Goal: Complete application form: Complete application form

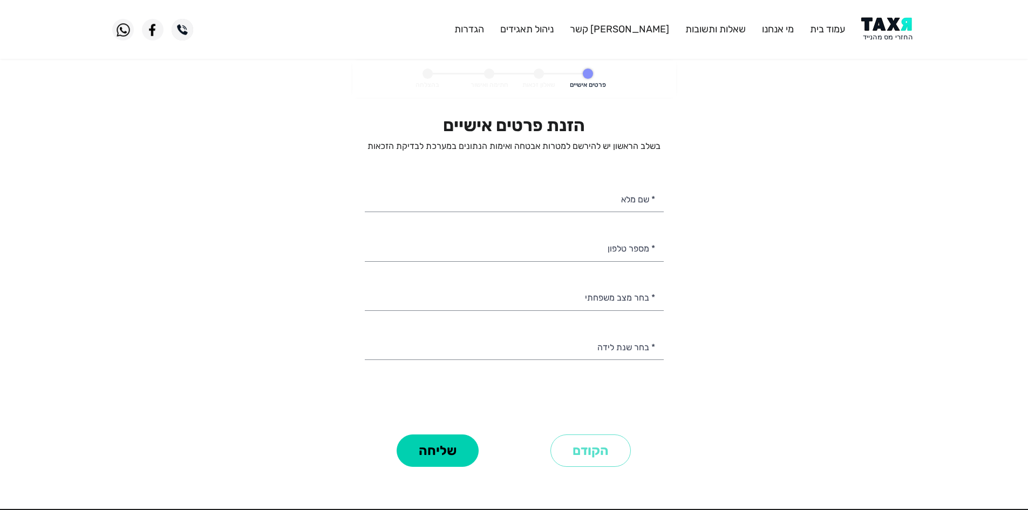
select select
click at [913, 82] on personal-details "פרטים אישיים שאלון זכאות חתימה ואישור בהצלחה הזנת פרטים אישיים בשלב הראשון יש ל…" at bounding box center [514, 280] width 1028 height 440
click at [879, 26] on img at bounding box center [888, 29] width 54 height 24
click at [389, 149] on p "בשלב הראשון יש להירשם למטרות אבטחה ואימות הנתונים במערכת לבדיקת הזכאות" at bounding box center [514, 146] width 299 height 12
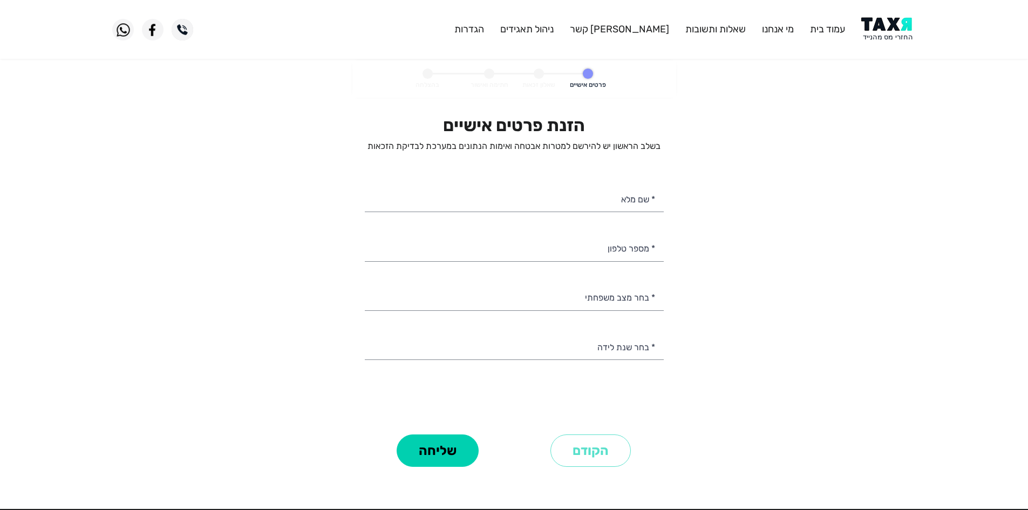
click at [415, 136] on div "הזנת פרטים אישיים בשלב הראשון יש להירשם למטרות אבטחה ואימות הנתונים במערכת לבדי…" at bounding box center [514, 133] width 299 height 37
click at [603, 188] on input "* שם מלא" at bounding box center [514, 198] width 299 height 28
click at [605, 247] on input "* מספר טלפון" at bounding box center [514, 248] width 299 height 28
click at [665, 184] on div "הזנת פרטים אישיים בשלב הראשון יש להירשם למטרות אבטחה ואימות הנתונים במערכת לבדי…" at bounding box center [514, 292] width 315 height 355
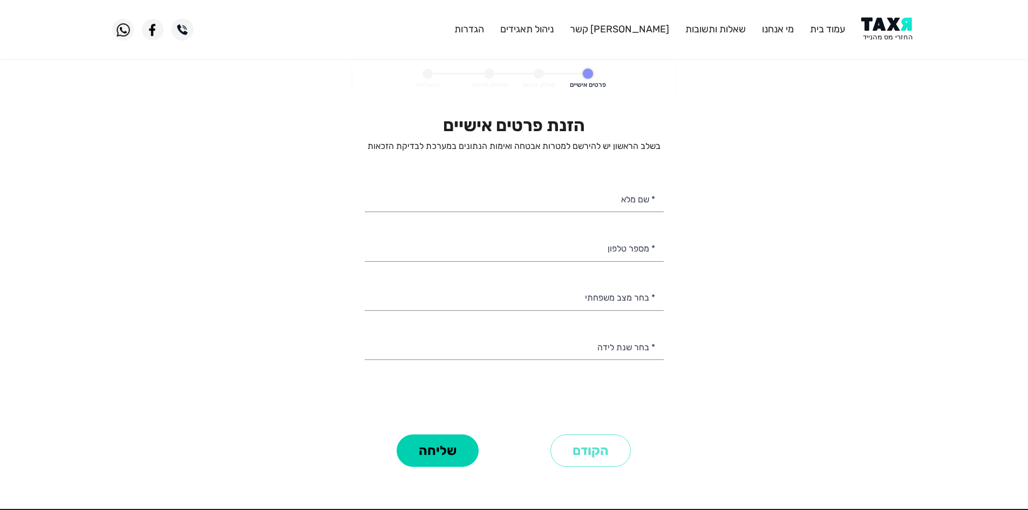
click at [658, 151] on p "בשלב הראשון יש להירשם למטרות אבטחה ואימות הנתונים במערכת לבדיקת הזכאות" at bounding box center [514, 146] width 299 height 12
click at [656, 151] on p "בשלב הראשון יש להירשם למטרות אבטחה ואימות הנתונים במערכת לבדיקת הזכאות" at bounding box center [514, 146] width 299 height 12
drag, startPoint x: 615, startPoint y: 150, endPoint x: 609, endPoint y: 150, distance: 5.9
click at [612, 150] on p "בשלב הראשון יש להירשם למטרות אבטחה ואימות הנתונים במערכת לבדיקת הזכאות" at bounding box center [514, 146] width 299 height 12
click at [609, 150] on p "בשלב הראשון יש להירשם למטרות אבטחה ואימות הנתונים במערכת לבדיקת הזכאות" at bounding box center [514, 146] width 299 height 12
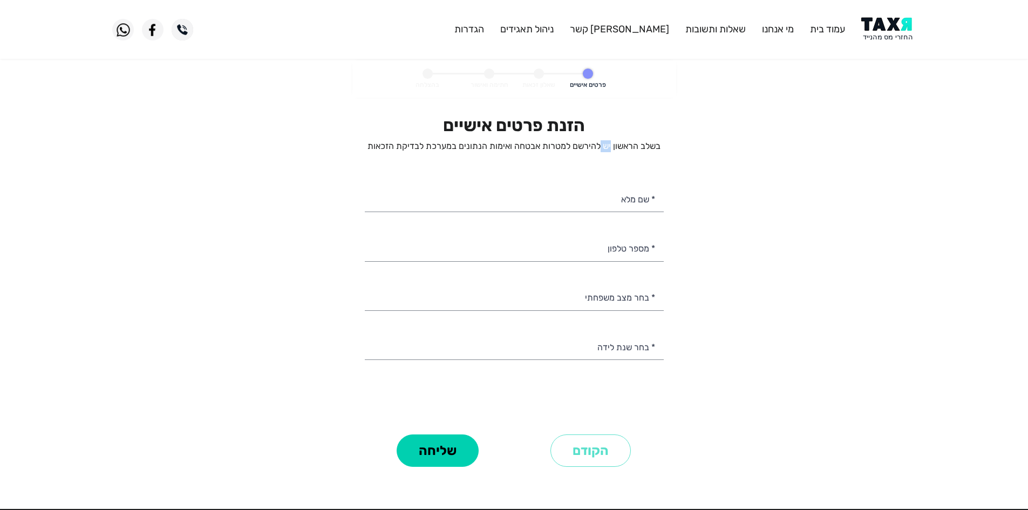
click at [609, 150] on p "בשלב הראשון יש להירשם למטרות אבטחה ואימות הנתונים במערכת לבדיקת הזכאות" at bounding box center [514, 146] width 299 height 12
click at [585, 151] on p "בשלב הראשון יש להירשם למטרות אבטחה ואימות הנתונים במערכת לבדיקת הזכאות" at bounding box center [514, 146] width 299 height 12
click at [568, 149] on p "בשלב הראשון יש להירשם למטרות אבטחה ואימות הנתונים במערכת לבדיקת הזכאות" at bounding box center [514, 146] width 299 height 12
click at [567, 149] on p "בשלב הראשון יש להירשם למטרות אבטחה ואימות הנתונים במערכת לבדיקת הזכאות" at bounding box center [514, 146] width 299 height 12
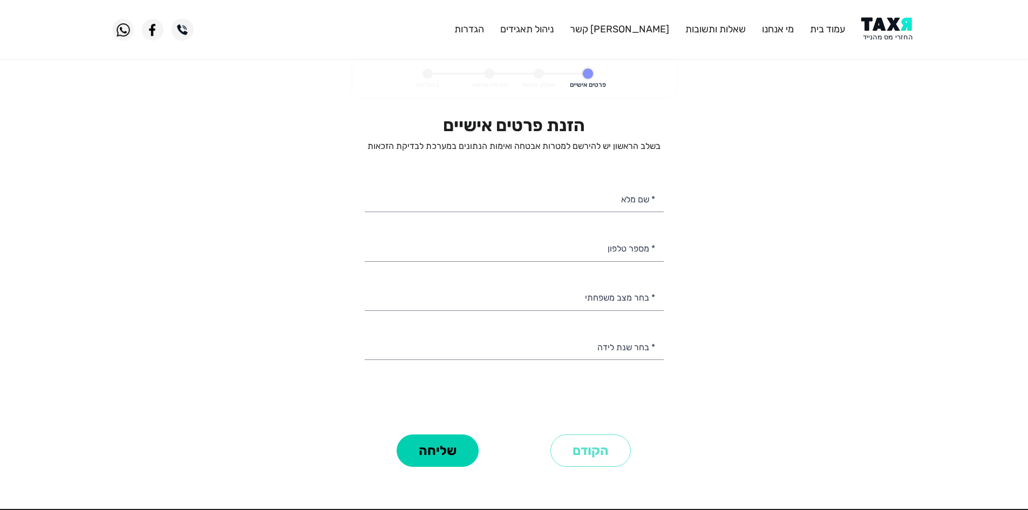
click at [544, 121] on h2 "הזנת פרטים אישיים" at bounding box center [514, 125] width 299 height 20
click at [528, 129] on h2 "הזנת פרטים אישיים" at bounding box center [514, 125] width 299 height 20
click at [512, 149] on p "בשלב הראשון יש להירשם למטרות אבטחה ואימות הנתונים במערכת לבדיקת הזכאות" at bounding box center [514, 146] width 299 height 12
click at [625, 243] on input "* מספר טלפון" at bounding box center [514, 248] width 299 height 28
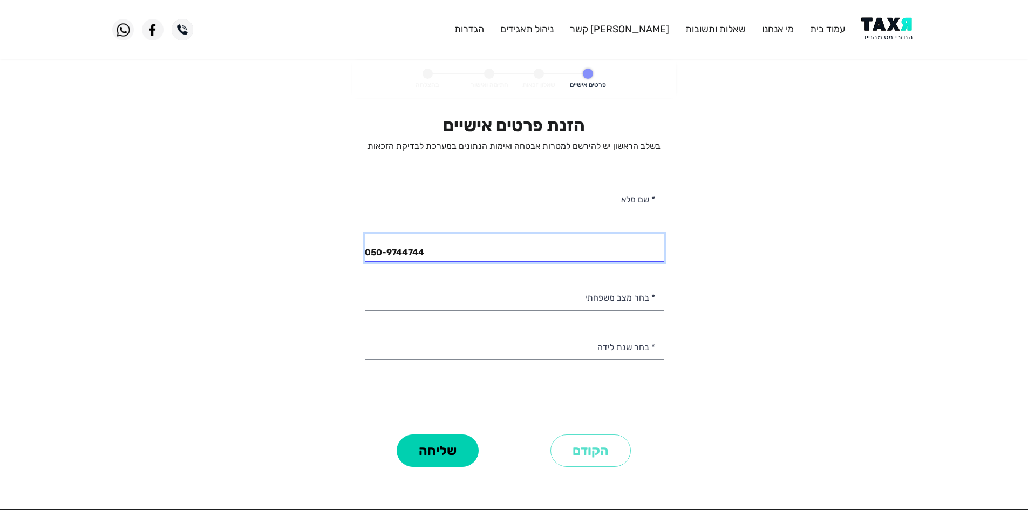
type input "050-9744744"
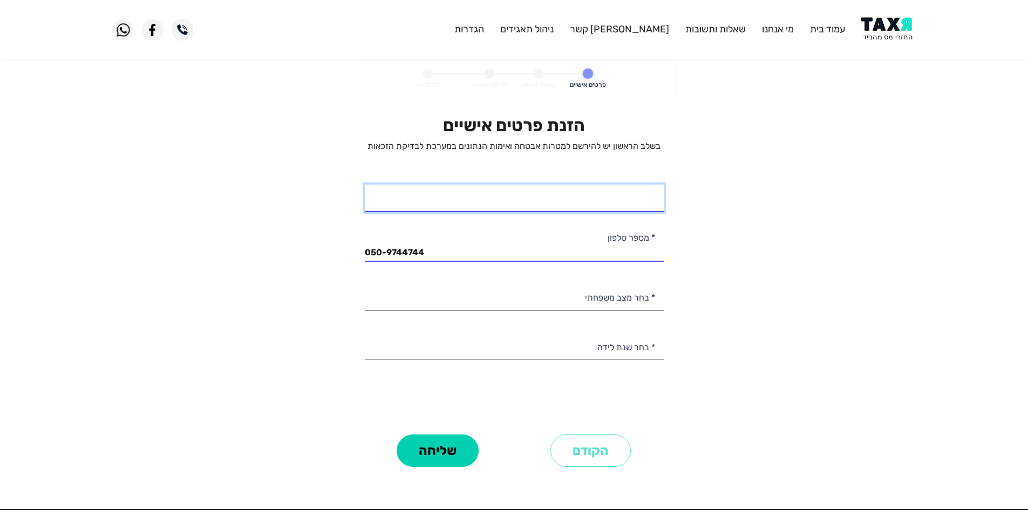
click at [630, 200] on input "* שם מלא" at bounding box center [514, 198] width 299 height 28
click at [562, 149] on p "בשלב הראשון יש להירשם למטרות אבטחה ואימות הנתונים במערכת לבדיקת הזכאות" at bounding box center [514, 146] width 299 height 12
drag, startPoint x: 562, startPoint y: 149, endPoint x: 534, endPoint y: 148, distance: 28.1
click at [562, 149] on p "בשלב הראשון יש להירשם למטרות אבטחה ואימות הנתונים במערכת לבדיקת הזכאות" at bounding box center [514, 146] width 299 height 12
click at [534, 148] on p "בשלב הראשון יש להירשם למטרות אבטחה ואימות הנתונים במערכת לבדיקת הזכאות" at bounding box center [514, 146] width 299 height 12
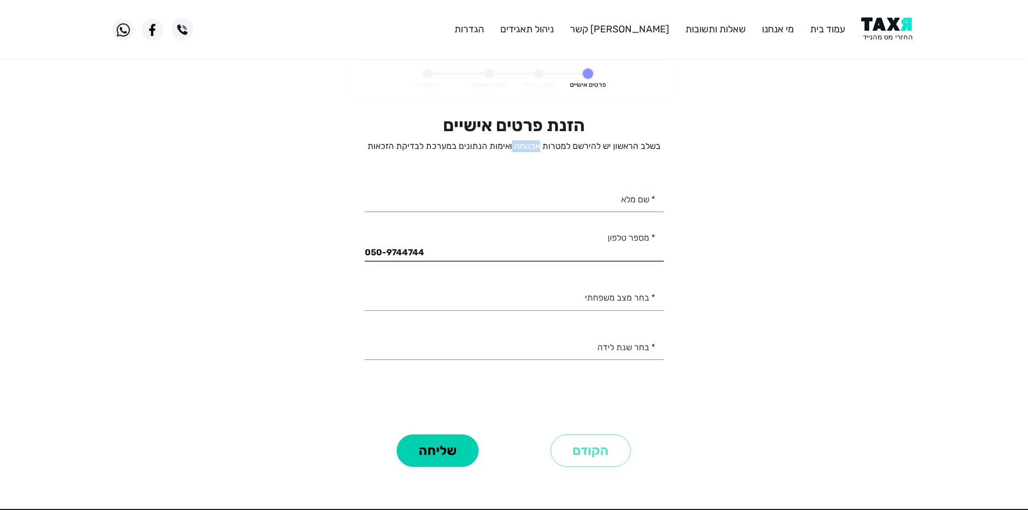
drag, startPoint x: 534, startPoint y: 148, endPoint x: 498, endPoint y: 160, distance: 37.4
click at [529, 150] on p "בשלב הראשון יש להירשם למטרות אבטחה ואימות הנתונים במערכת לבדיקת הזכאות" at bounding box center [514, 146] width 299 height 12
click at [498, 160] on div "הזנת פרטים אישיים בשלב הראשון יש להירשם למטרות אבטחה ואימות הנתונים במערכת לבדי…" at bounding box center [514, 273] width 299 height 316
click at [477, 157] on div "הזנת פרטים אישיים בשלב הראשון יש להירשם למטרות אבטחה ואימות הנתונים במערכת לבדי…" at bounding box center [514, 273] width 299 height 316
drag, startPoint x: 581, startPoint y: 213, endPoint x: 586, endPoint y: 210, distance: 5.6
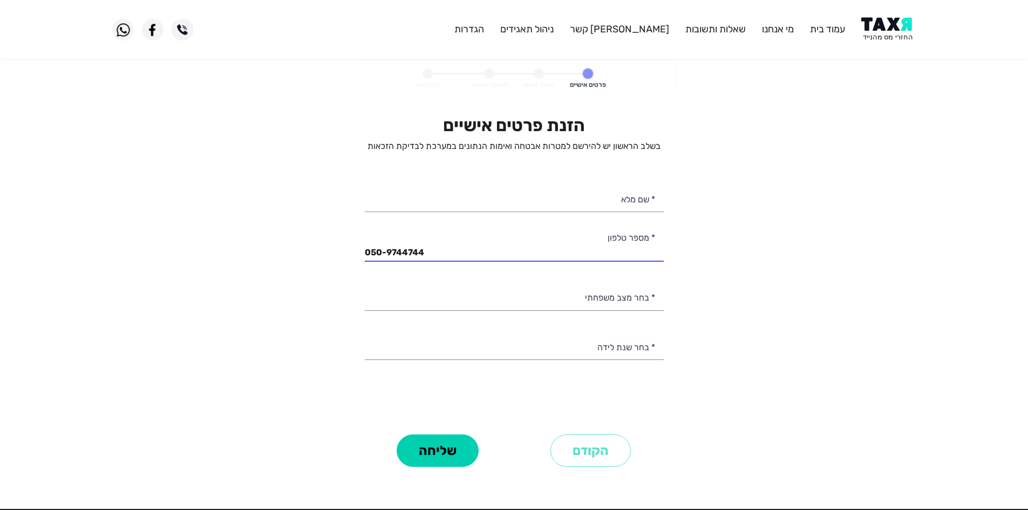
click at [583, 211] on div "הזנת פרטים אישיים בשלב הראשון יש להירשם למטרות אבטחה ואימות הנתונים במערכת לבדי…" at bounding box center [514, 273] width 299 height 316
click at [494, 143] on p "בשלב הראשון יש להירשם למטרות אבטחה ואימות הנתונים במערכת לבדיקת הזכאות" at bounding box center [514, 146] width 299 height 12
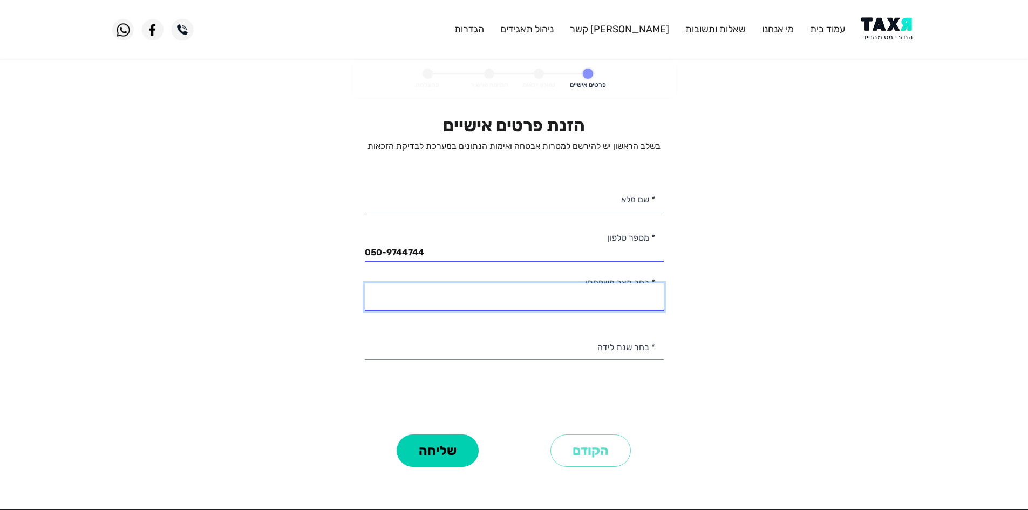
click at [616, 296] on select "רווק/ה נשוי/אה גרוש/ה אלמן/נה" at bounding box center [514, 297] width 299 height 28
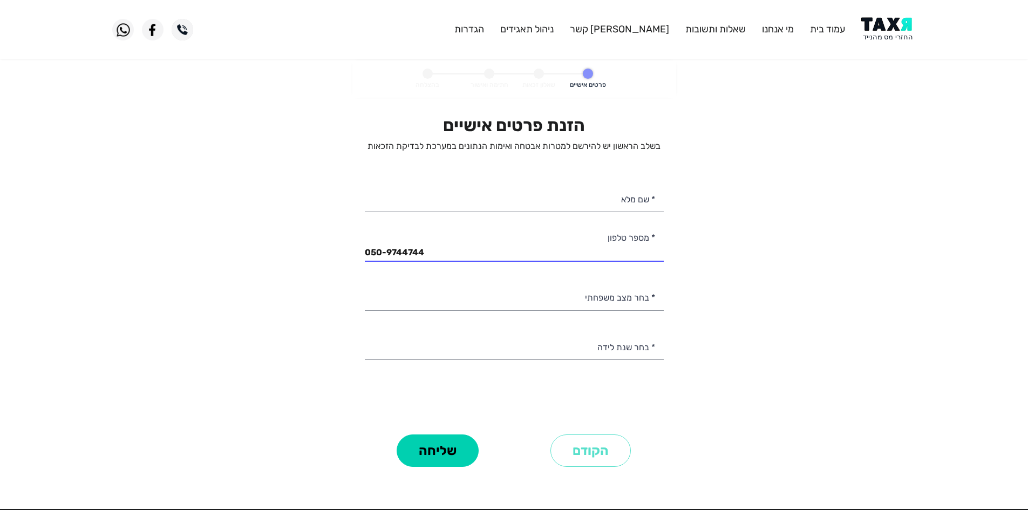
drag, startPoint x: 728, startPoint y: 318, endPoint x: 694, endPoint y: 263, distance: 64.7
click at [727, 314] on personal-details "פרטים אישיים שאלון זכאות חתימה ואישור בהצלחה הזנת פרטים אישיים בשלב הראשון יש ל…" at bounding box center [514, 280] width 1028 height 440
click at [623, 199] on input "* שם מלא" at bounding box center [514, 198] width 299 height 28
click at [398, 145] on p "בשלב הראשון יש להירשם למטרות אבטחה ואימות הנתונים במערכת לבדיקת הזכאות" at bounding box center [514, 146] width 299 height 12
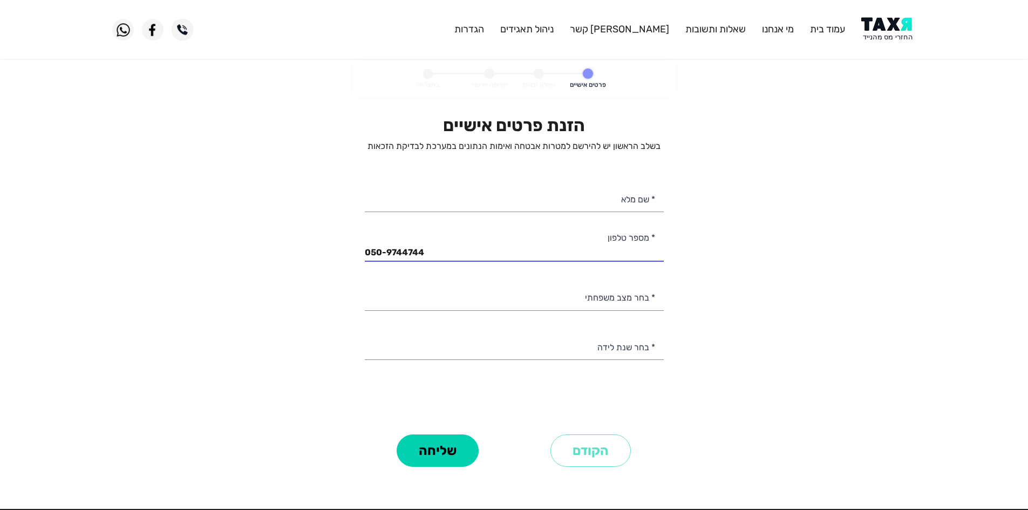
click at [393, 146] on p "בשלב הראשון יש להירשם למטרות אבטחה ואימות הנתונים במערכת לבדיקת הזכאות" at bounding box center [514, 146] width 299 height 12
click at [425, 143] on p "בשלב הראשון יש להירשם למטרות אבטחה ואימות הנתונים במערכת לבדיקת הזכאות" at bounding box center [514, 146] width 299 height 12
click at [433, 141] on p "בשלב הראשון יש להירשם למטרות אבטחה ואימות הנתונים במערכת לבדיקת הזכאות" at bounding box center [514, 146] width 299 height 12
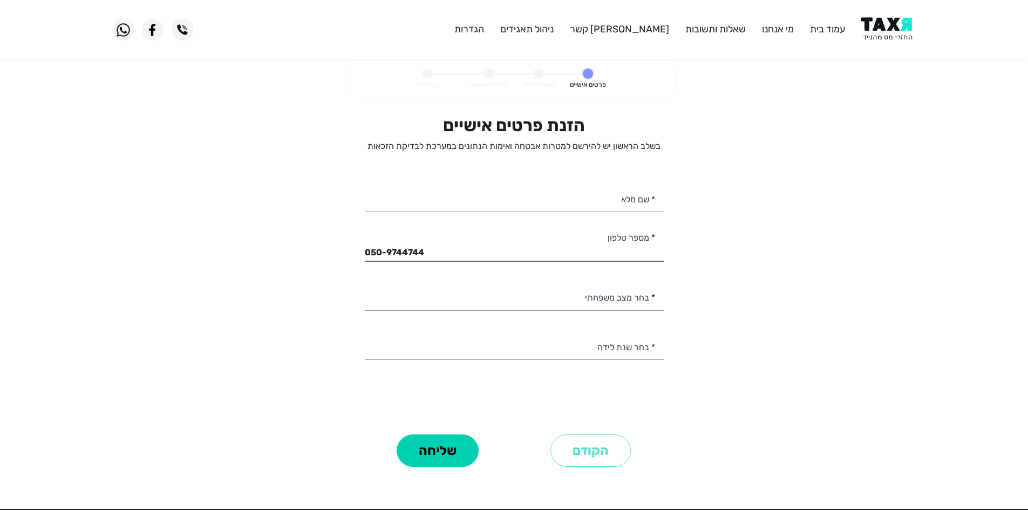
click at [392, 149] on p "בשלב הראשון יש להירשם למטרות אבטחה ואימות הנתונים במערכת לבדיקת הזכאות" at bounding box center [514, 146] width 299 height 12
drag, startPoint x: 392, startPoint y: 149, endPoint x: 442, endPoint y: 160, distance: 51.2
click at [394, 149] on p "בשלב הראשון יש להירשם למטרות אבטחה ואימות הנתונים במערכת לבדיקת הזכאות" at bounding box center [514, 146] width 299 height 12
click at [635, 200] on input "* שם מלא" at bounding box center [514, 198] width 299 height 28
type input "משה ביטון"
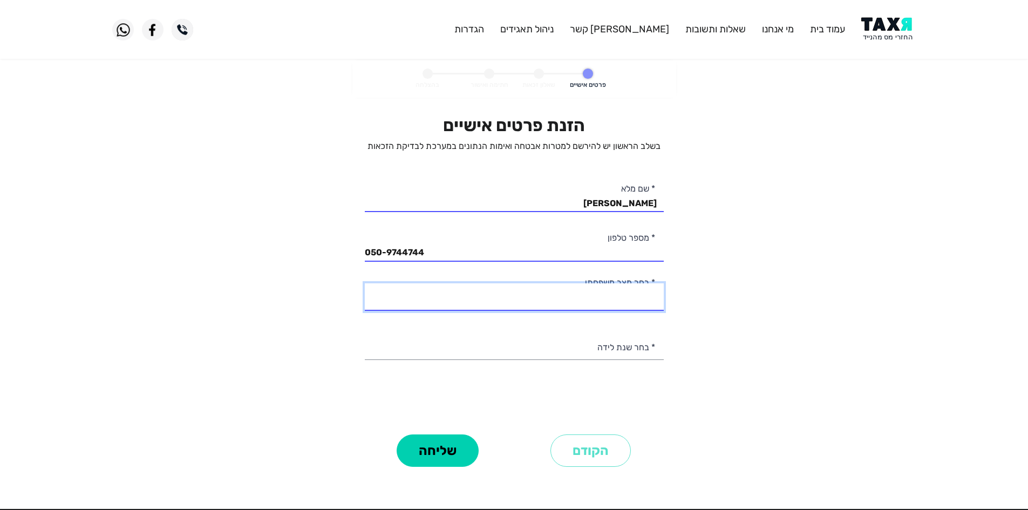
click at [595, 297] on select "רווק/ה נשוי/אה גרוש/ה אלמן/נה" at bounding box center [514, 297] width 299 height 28
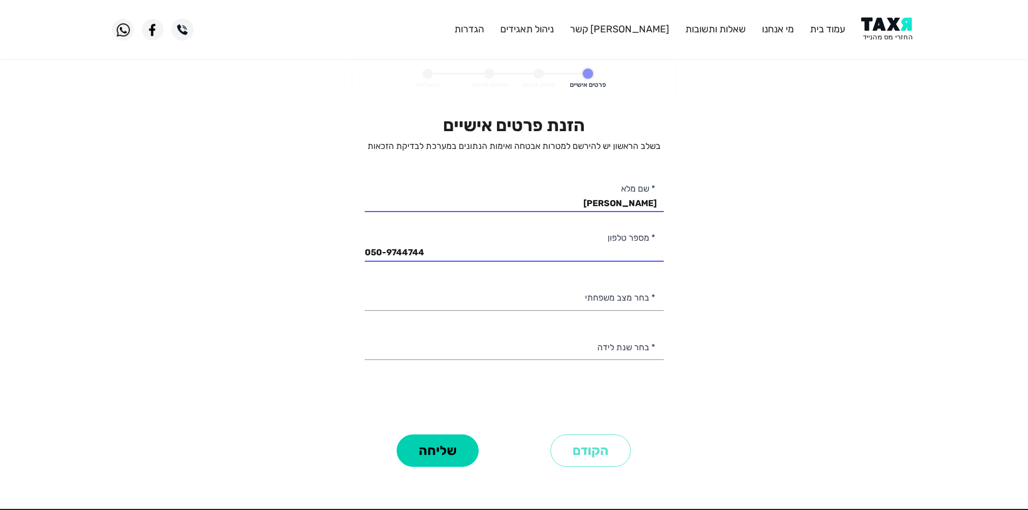
click at [678, 309] on personal-details "פרטים אישיים שאלון זכאות חתימה ואישור בהצלחה הזנת פרטים אישיים בשלב הראשון יש ל…" at bounding box center [514, 280] width 1028 height 440
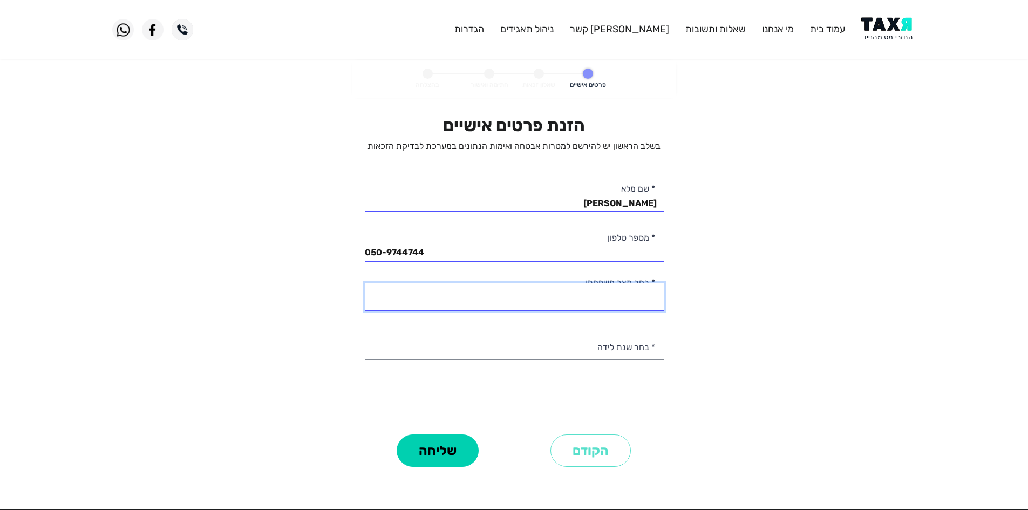
click at [633, 291] on select "רווק/ה נשוי/אה גרוש/ה אלמן/נה" at bounding box center [514, 297] width 299 height 28
select select "1: Single"
click at [365, 283] on select "רווק/ה נשוי/אה גרוש/ה אלמן/נה" at bounding box center [514, 297] width 299 height 28
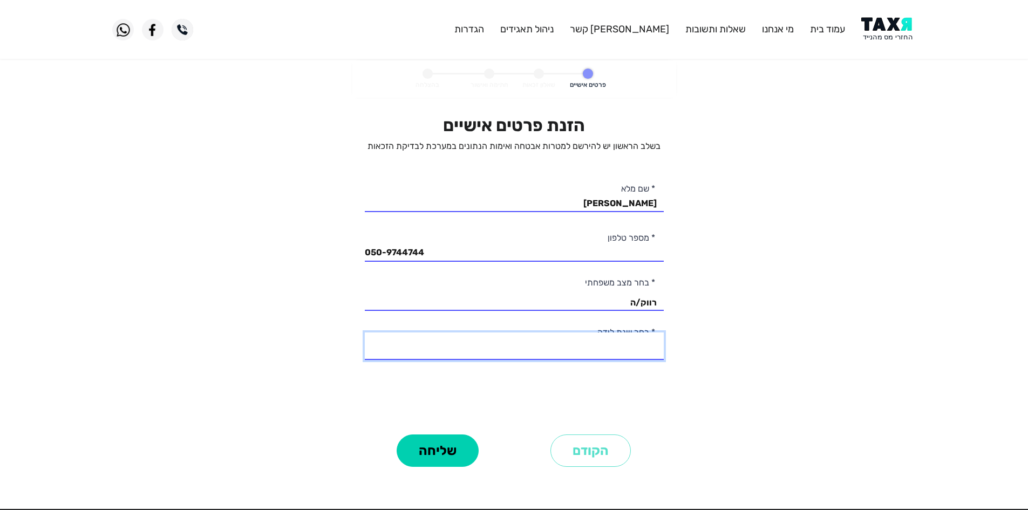
click at [627, 348] on select "2003 2002 2001 2000 1999 1998 1997 1996 1995 1994 1993 1992 1991 1990 1989 1988…" at bounding box center [514, 346] width 299 height 28
select select "8: 1996"
click at [365, 332] on select "2003 2002 2001 2000 1999 1998 1997 1996 1995 1994 1993 1992 1991 1990 1989 1988…" at bounding box center [514, 346] width 299 height 28
click at [432, 457] on button "שליחה" at bounding box center [438, 450] width 82 height 32
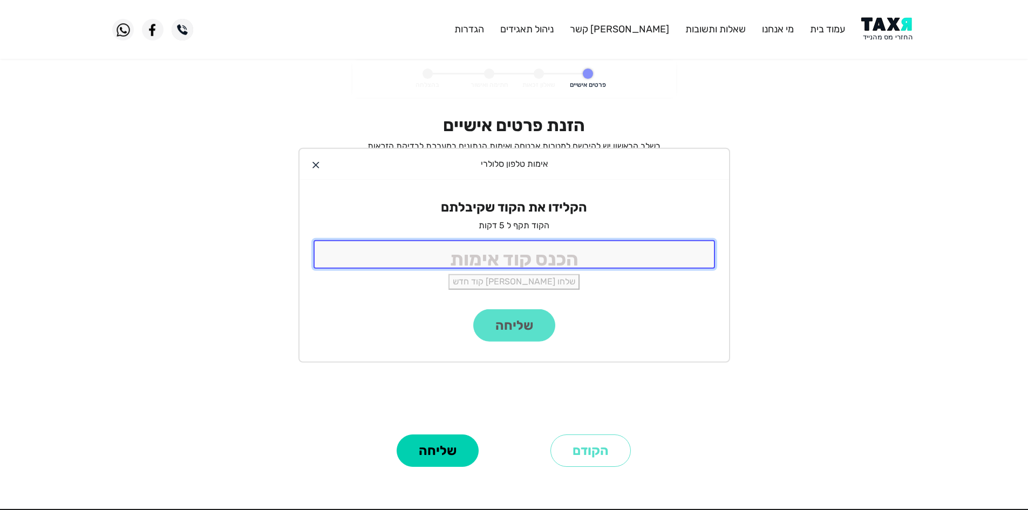
drag, startPoint x: 621, startPoint y: 243, endPoint x: 614, endPoint y: 239, distance: 8.4
click at [621, 243] on input "tel" at bounding box center [513, 254] width 401 height 29
type input "9988"
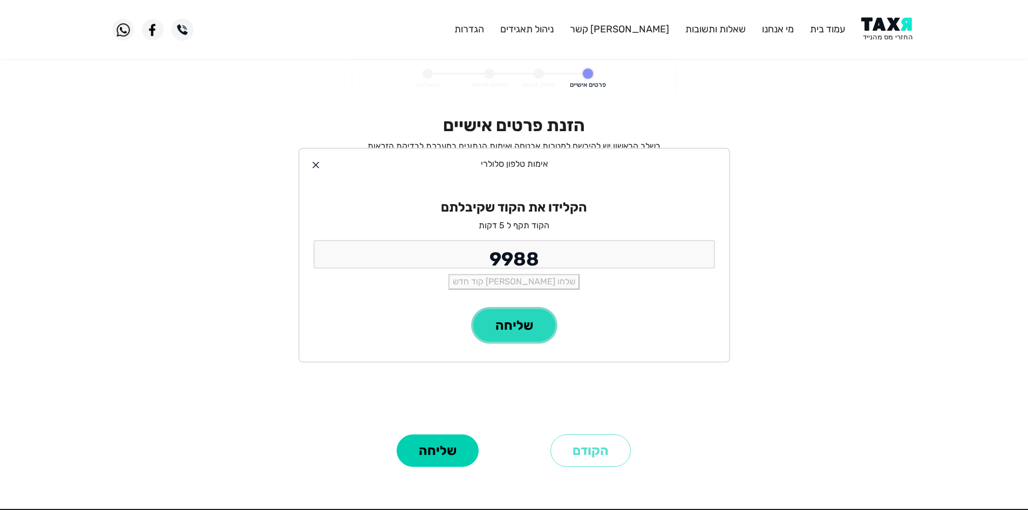
click at [546, 318] on button "שליחה" at bounding box center [514, 325] width 82 height 32
